Goal: Task Accomplishment & Management: Complete application form

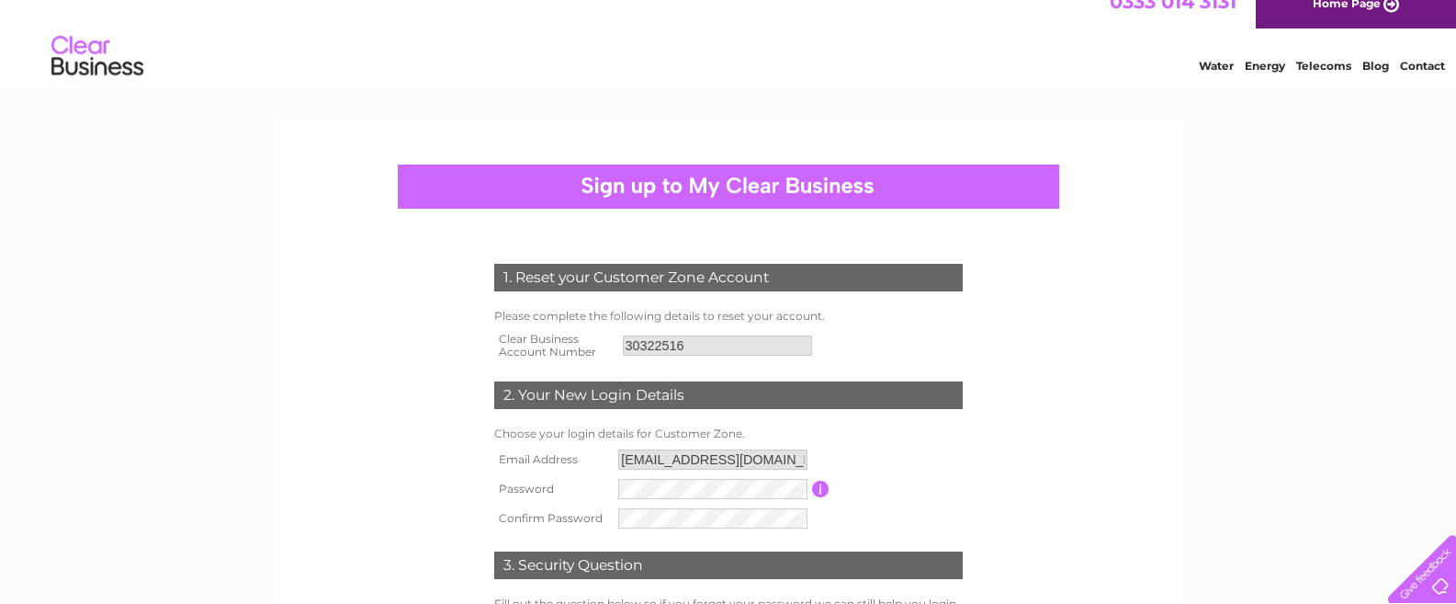
scroll to position [130, 0]
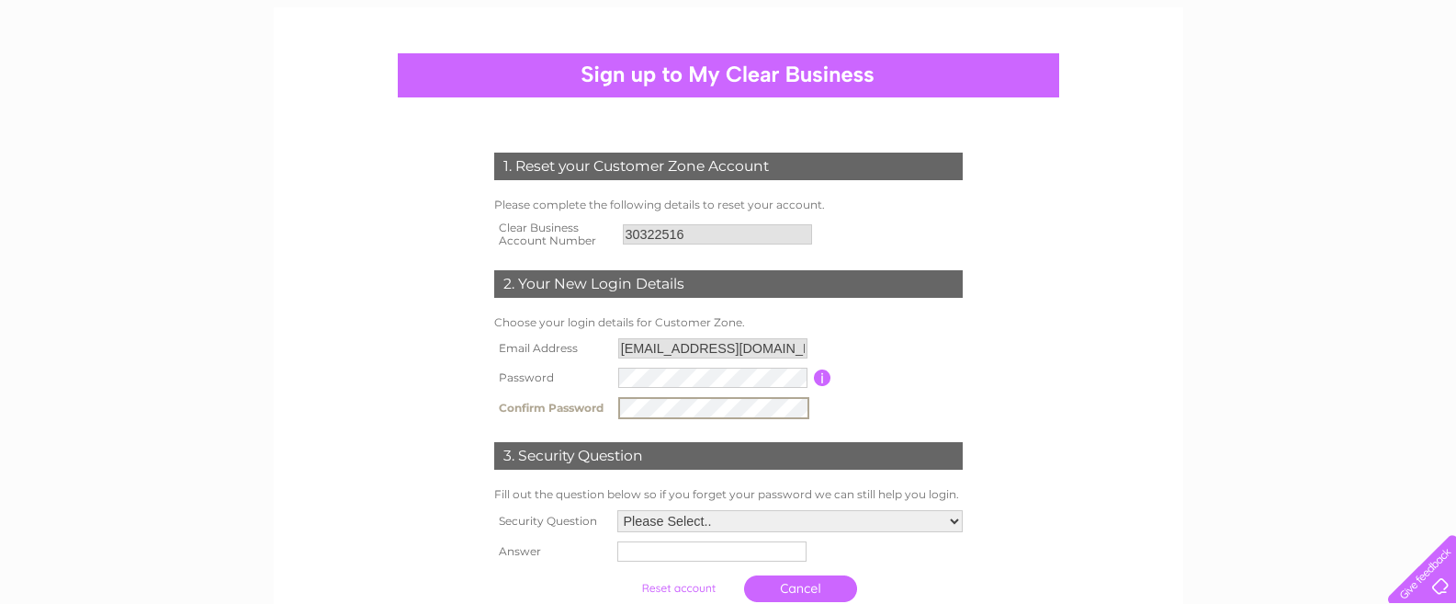
click at [955, 524] on select "Please Select.. In what town or city was your first job? In what town or city d…" at bounding box center [789, 521] width 345 height 22
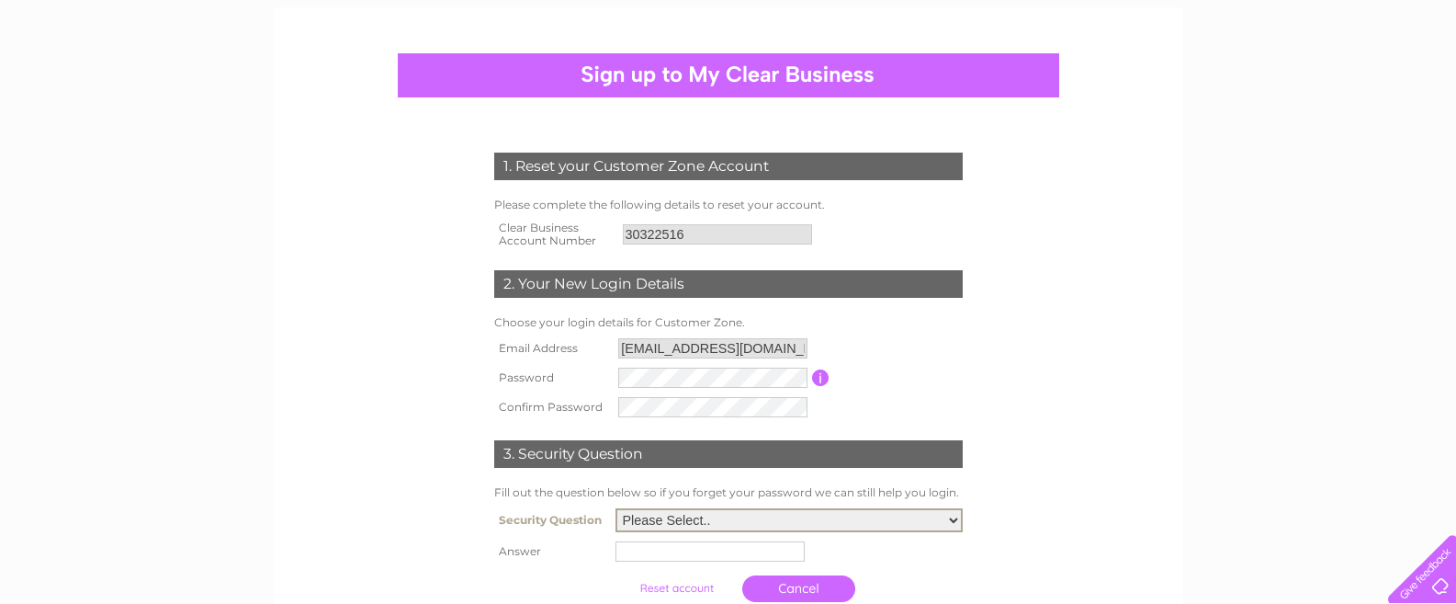
select select "2"
click at [652, 555] on input "text" at bounding box center [709, 551] width 189 height 20
type input "Blackburn"
click at [677, 591] on input "submit" at bounding box center [678, 586] width 113 height 26
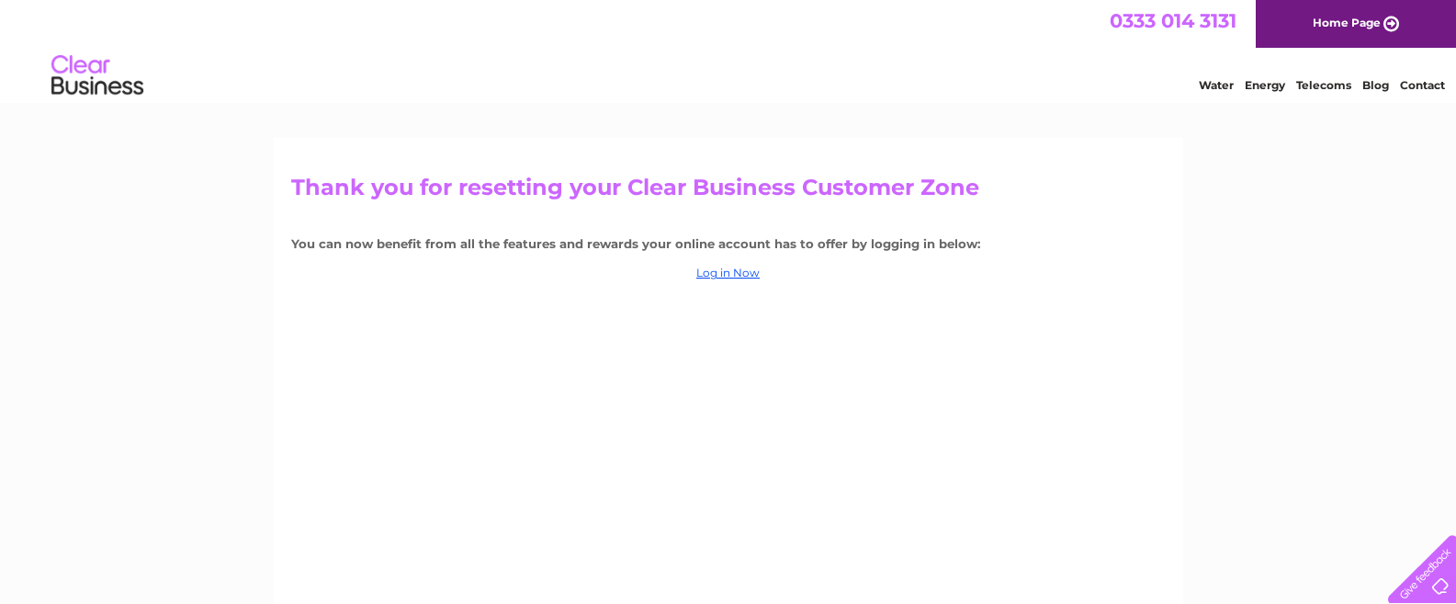
click at [1296, 28] on link "Home Page" at bounding box center [1356, 24] width 200 height 48
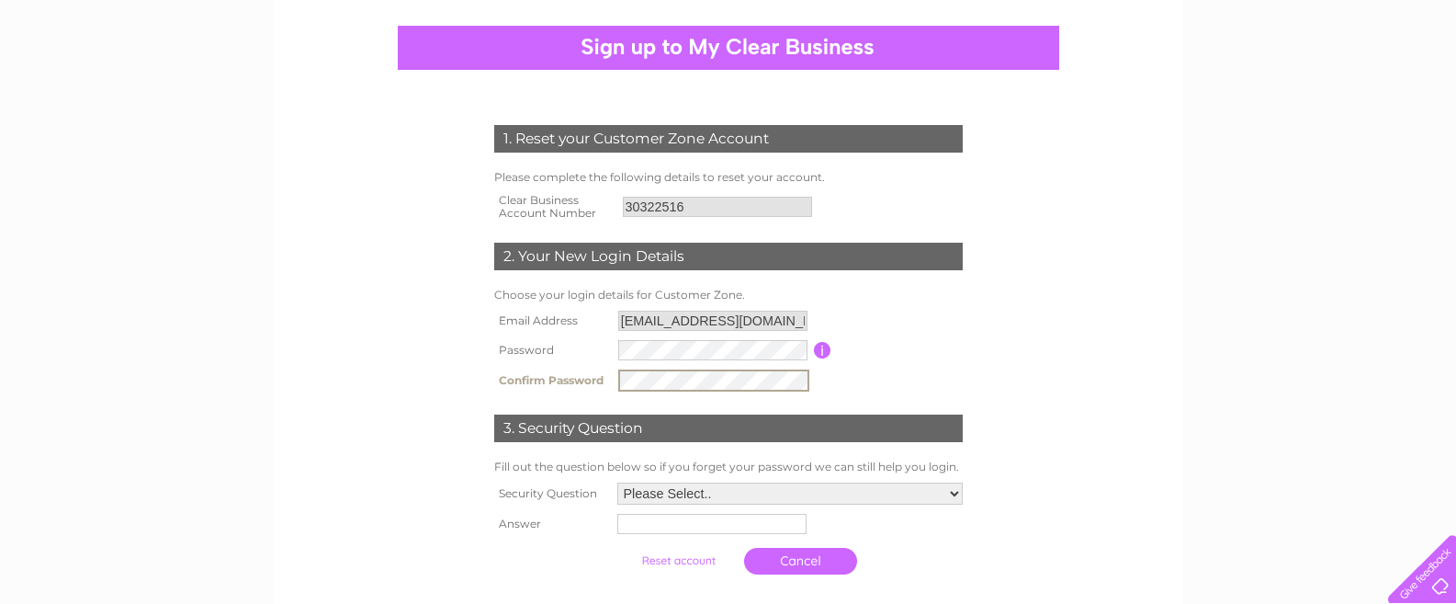
scroll to position [165, 0]
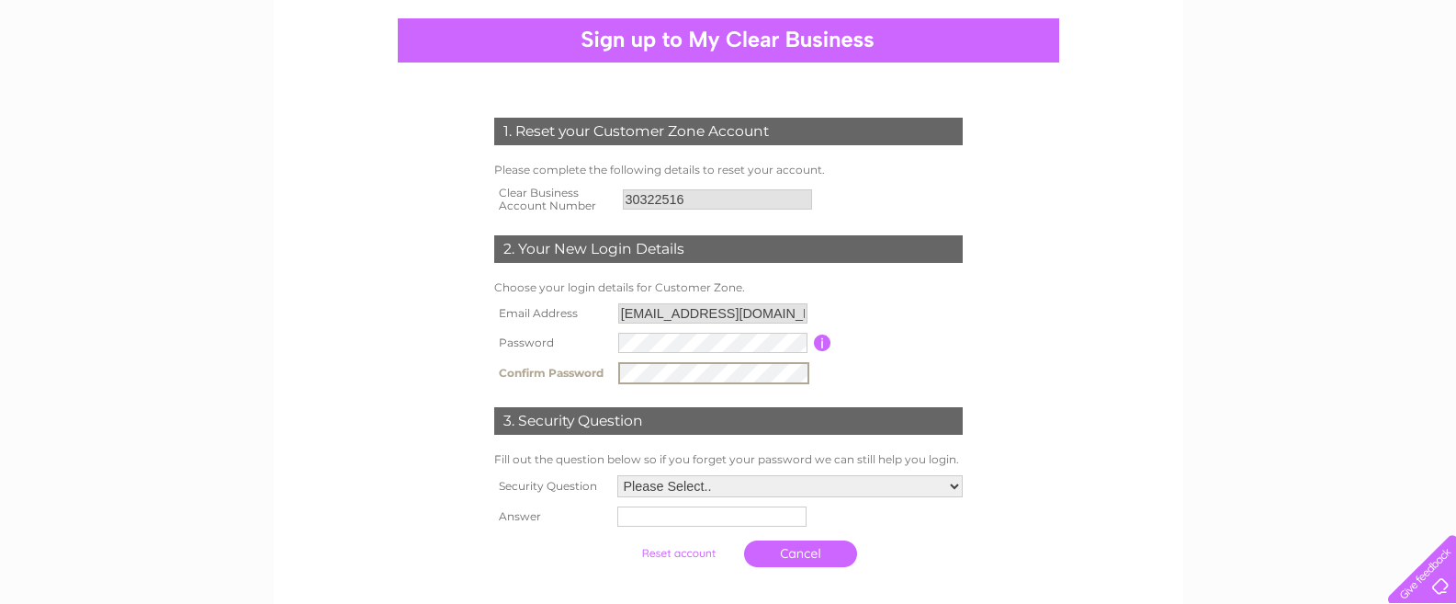
click at [950, 487] on select "Please Select.. In what town or city was your first job? In what town or city d…" at bounding box center [789, 486] width 345 height 22
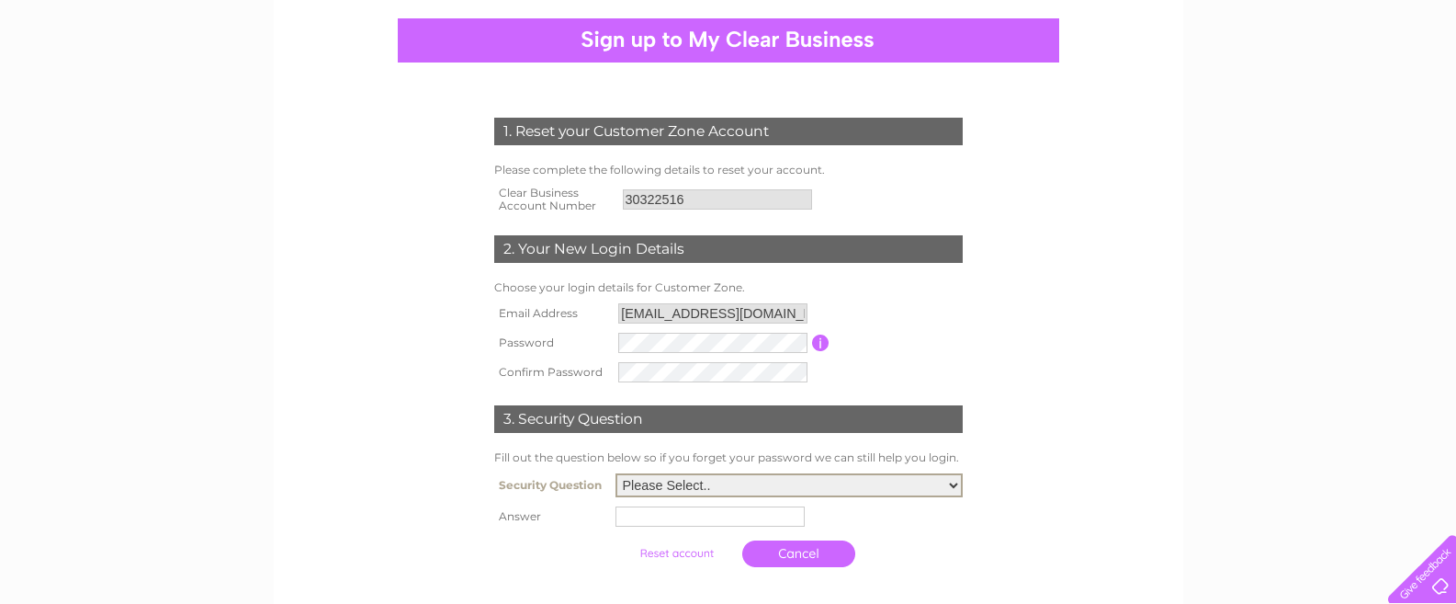
select select "2"
click at [683, 523] on input "text" at bounding box center [712, 515] width 191 height 22
type input "Blackburn"
click at [675, 555] on input "submit" at bounding box center [678, 551] width 113 height 26
